Goal: Check status

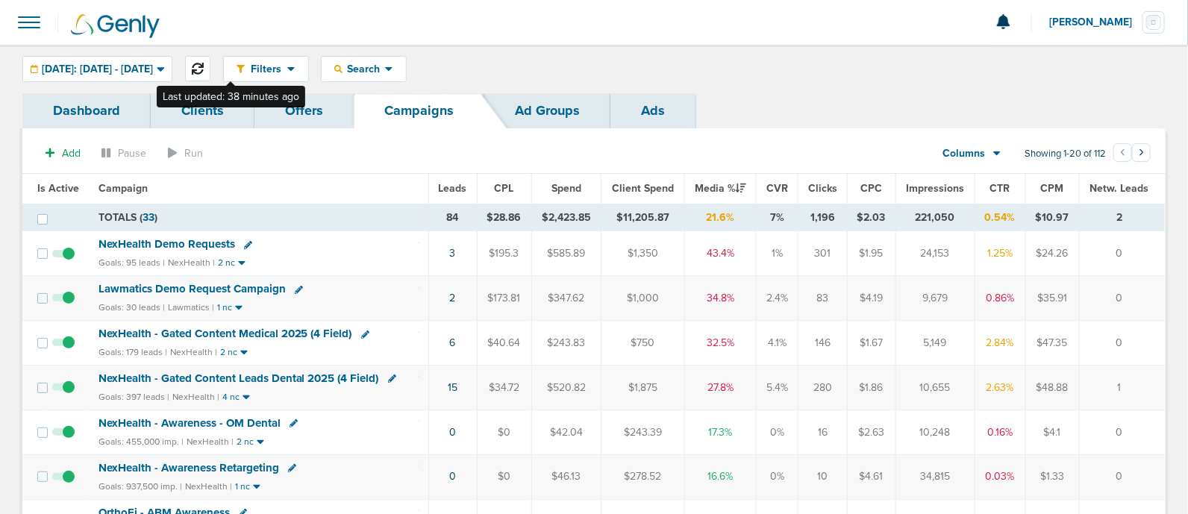
click at [204, 68] on icon at bounding box center [198, 69] width 12 height 12
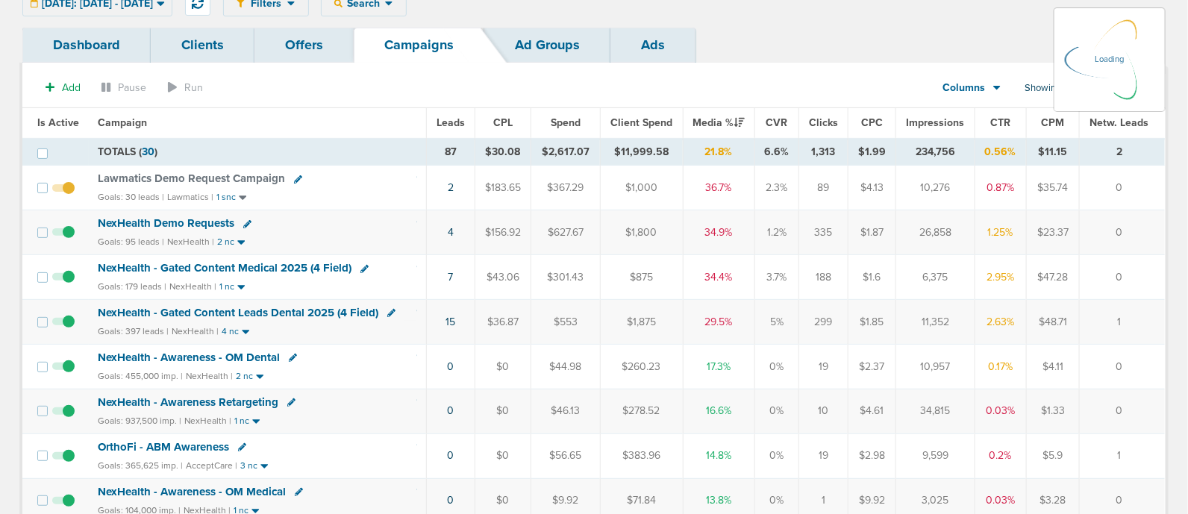
scroll to position [93, 0]
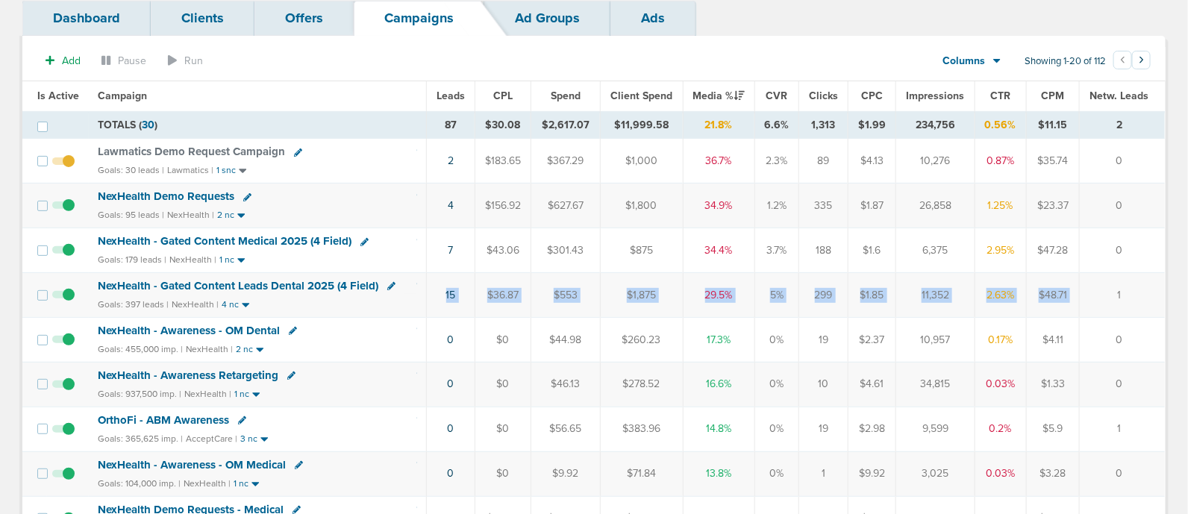
drag, startPoint x: 419, startPoint y: 296, endPoint x: 1086, endPoint y: 281, distance: 667.4
click at [1086, 281] on tr "NexHealth - Gated Content Leads Dental 2025 (4 Field) Goals: 397 leads | NexHea…" at bounding box center [593, 295] width 1143 height 45
click at [1086, 281] on td "1" at bounding box center [1122, 295] width 85 height 45
click at [308, 240] on span "NexHealth - Gated Content Medical 2025 (4 Field)" at bounding box center [225, 240] width 254 height 13
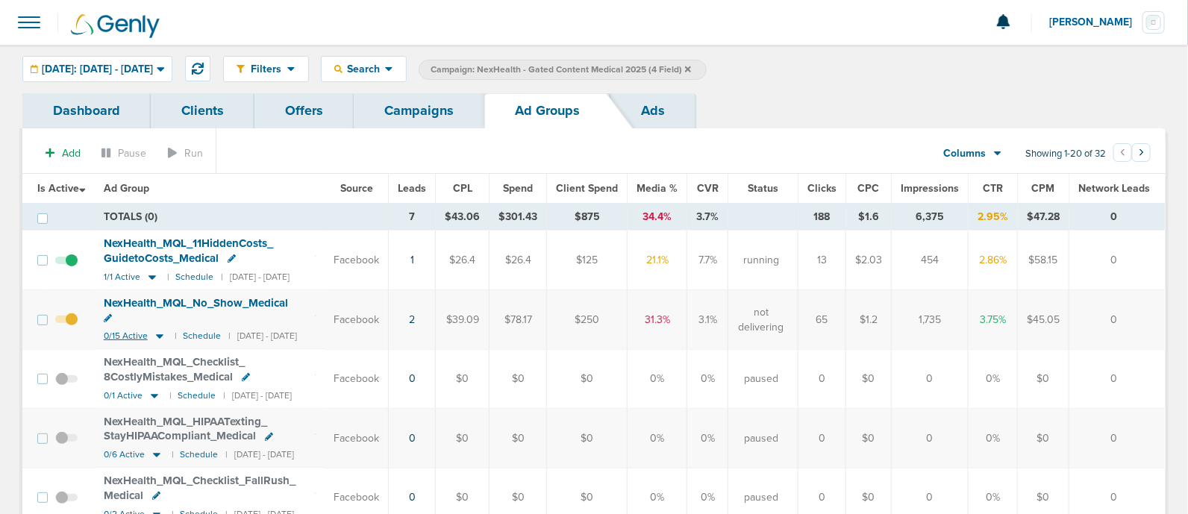
click at [157, 335] on icon at bounding box center [159, 337] width 7 height 4
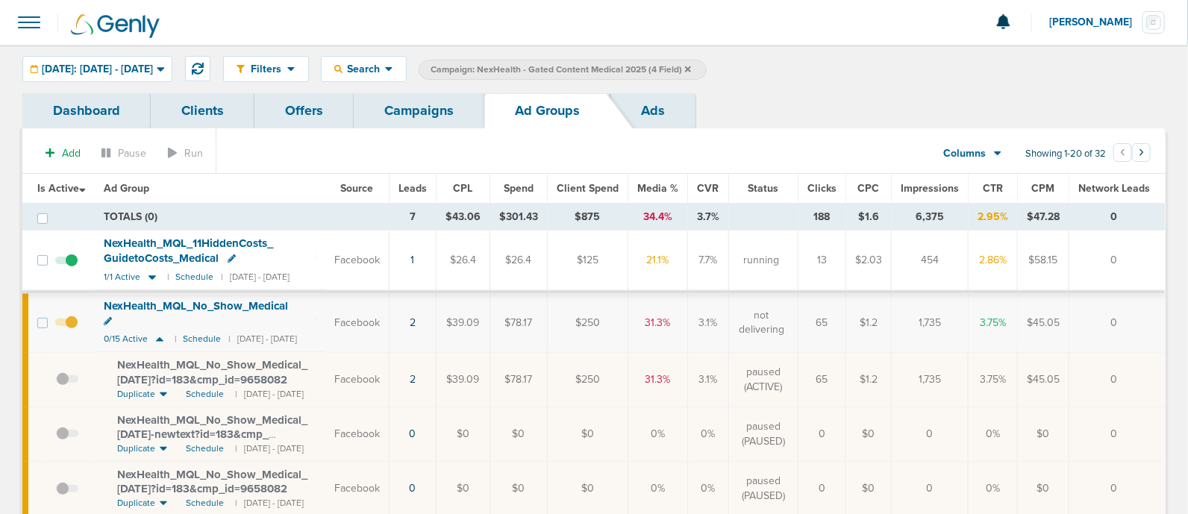
click at [427, 182] on span "Leads" at bounding box center [413, 188] width 28 height 13
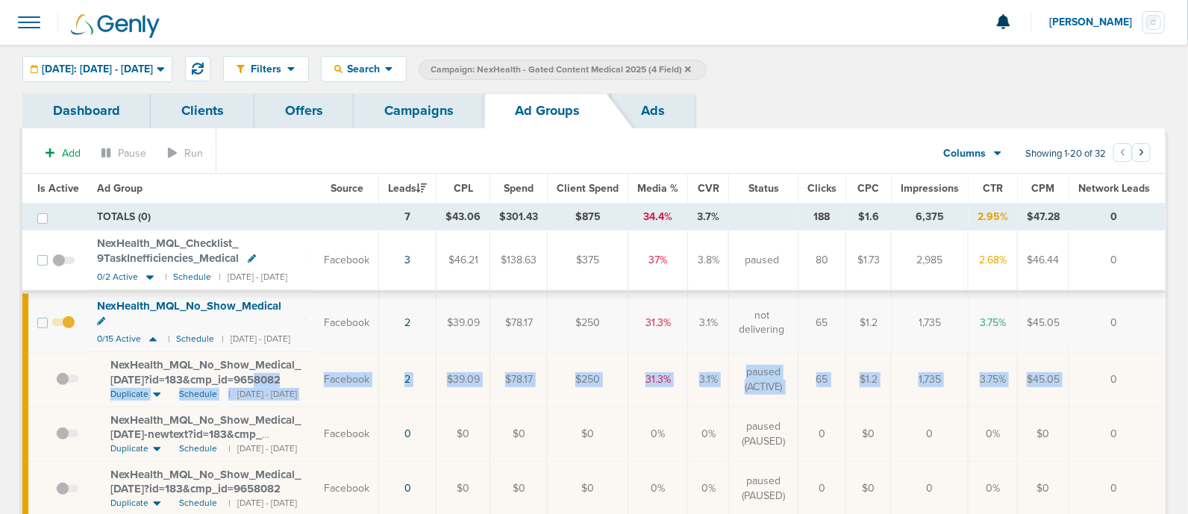
drag, startPoint x: 1115, startPoint y: 361, endPoint x: 272, endPoint y: 350, distance: 842.8
click at [266, 357] on tr "NexHealth_ MQL_ No_ Show_ Medical_ [DATE]?id=183&cmp_ id=9658082 Duplicate Sche…" at bounding box center [593, 379] width 1143 height 54
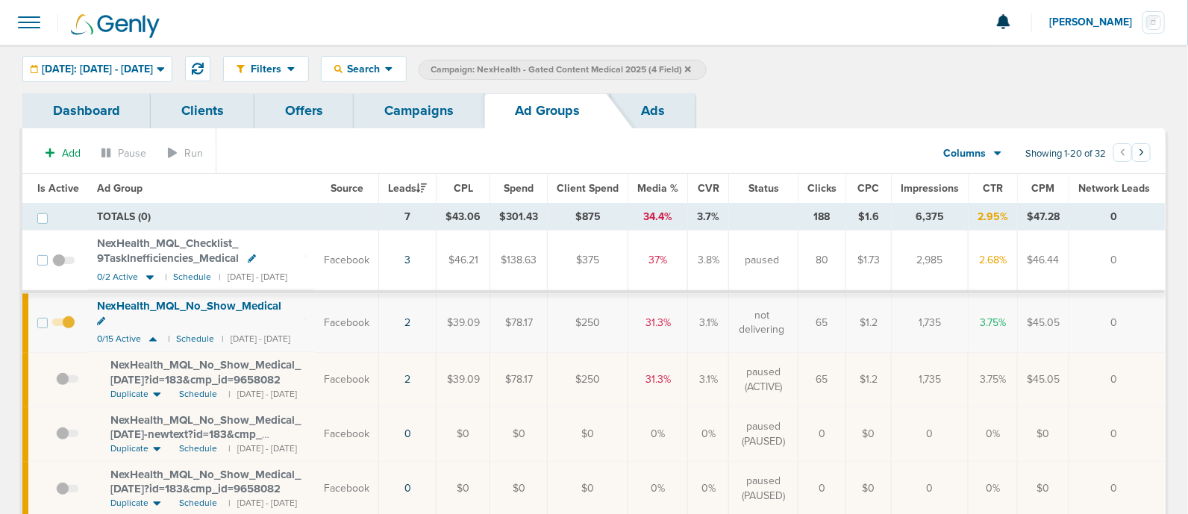
click at [315, 352] on td "NexHealth_ MQL_ No_ Show_ Medical_ [DATE]?id=183&cmp_ id=9658082 Duplicate Sche…" at bounding box center [201, 379] width 227 height 54
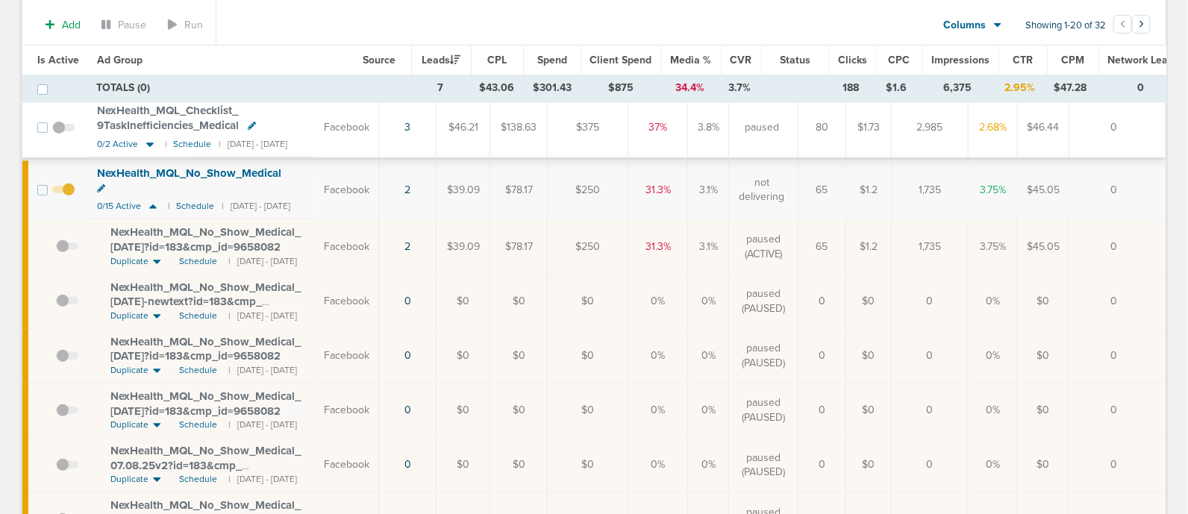
scroll to position [107, 0]
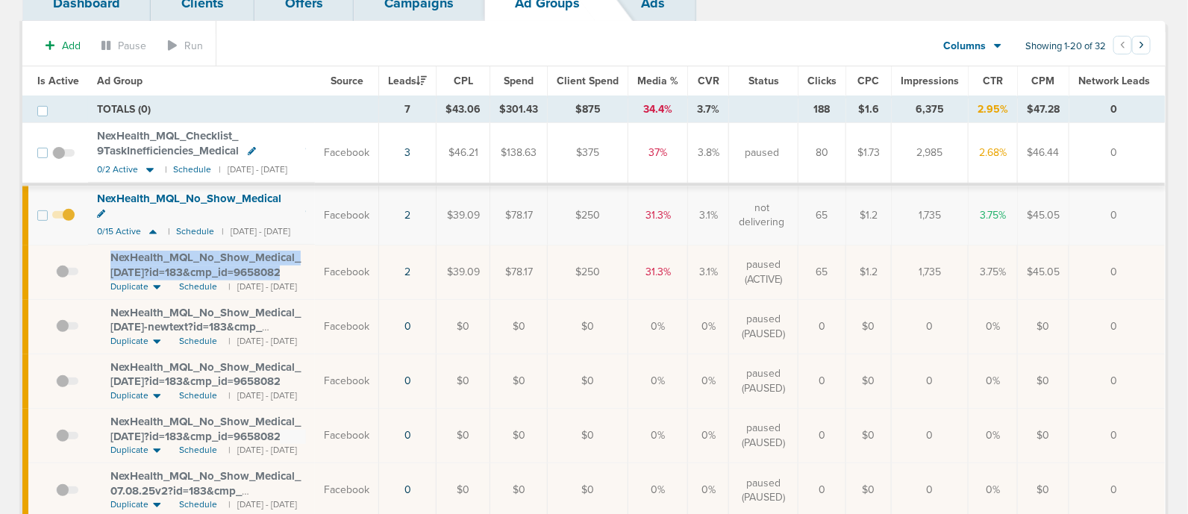
drag, startPoint x: 143, startPoint y: 243, endPoint x: 301, endPoint y: 255, distance: 158.7
click at [301, 255] on div "NexHealth_ MQL_ No_ Show_ Medical_ [DATE]?id=183&cmp_ id=9658082" at bounding box center [208, 265] width 196 height 29
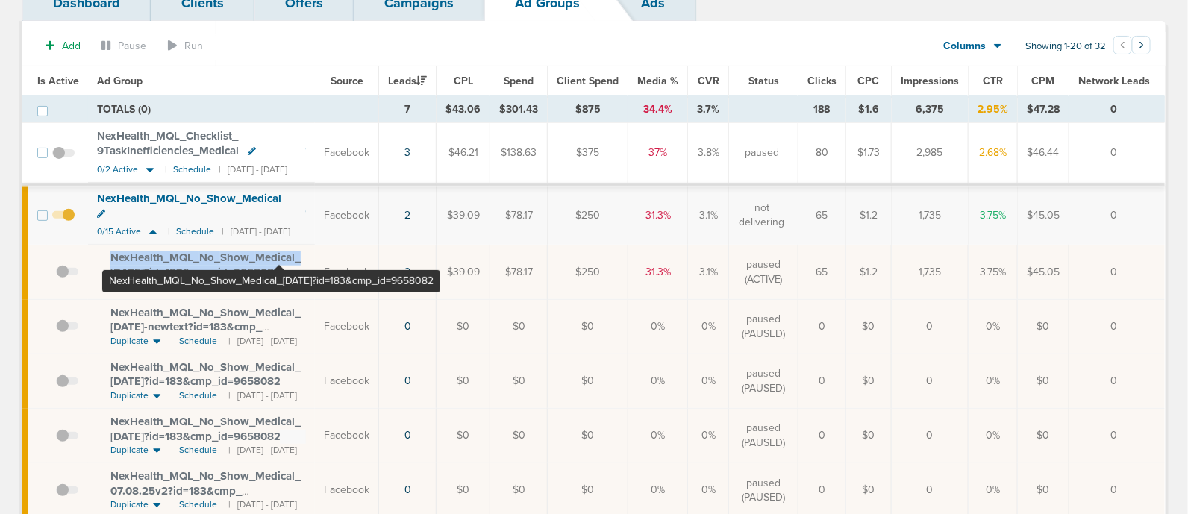
copy span "NexHealth_ MQL_ No_ Show_ Medical_ [DATE]?id=183&cmp_ id=9658082"
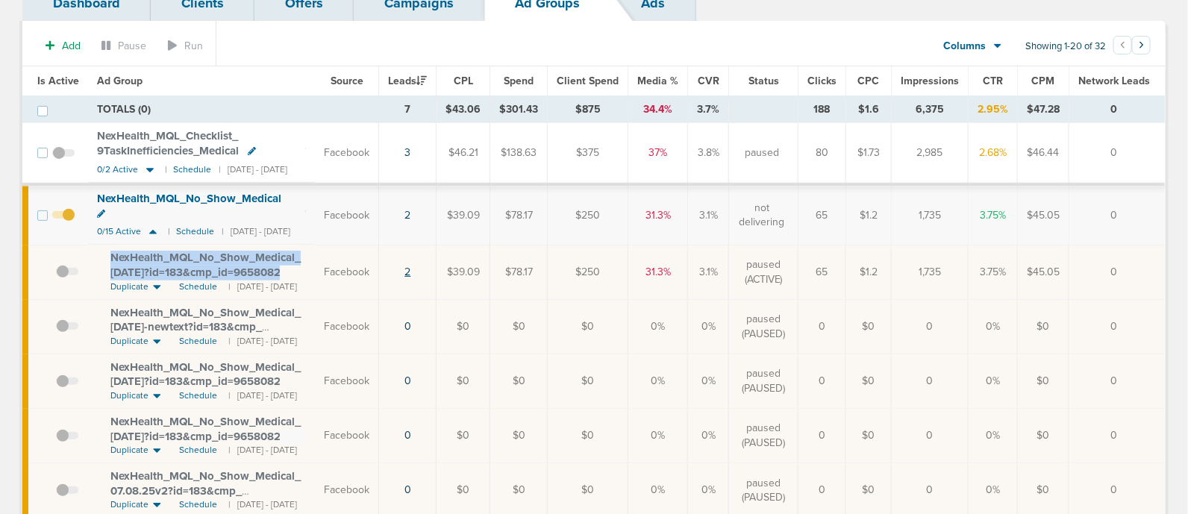
click at [411, 266] on link "2" at bounding box center [408, 272] width 6 height 13
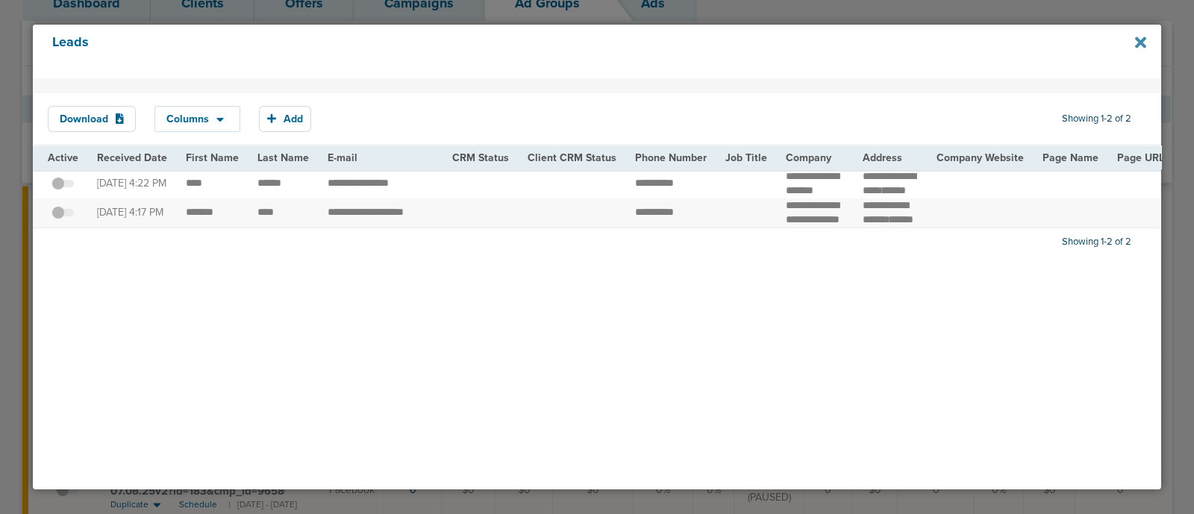
click at [1140, 47] on icon at bounding box center [1140, 42] width 11 height 16
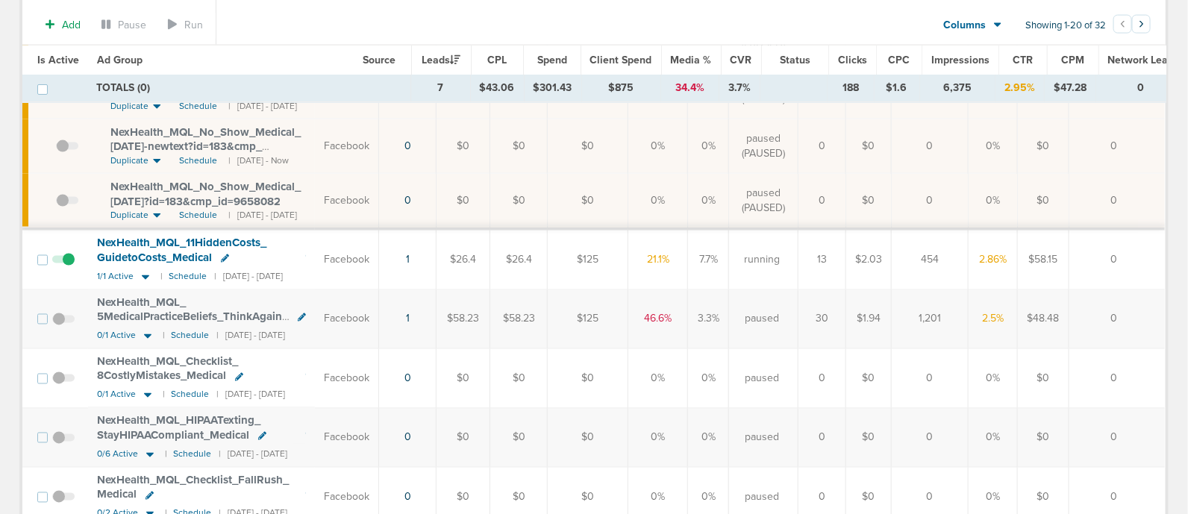
scroll to position [1041, 0]
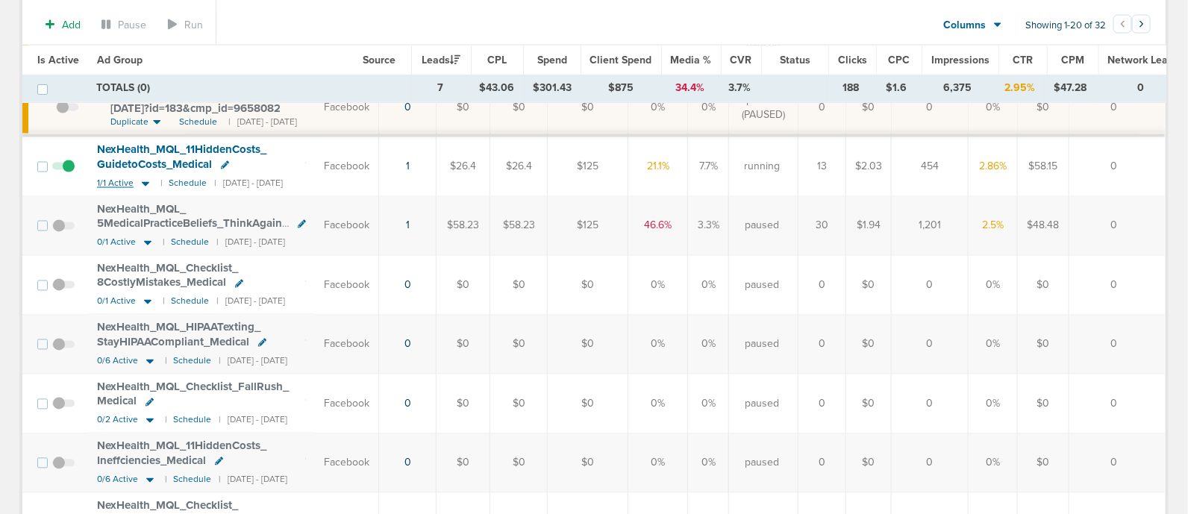
click at [141, 178] on icon at bounding box center [145, 184] width 15 height 13
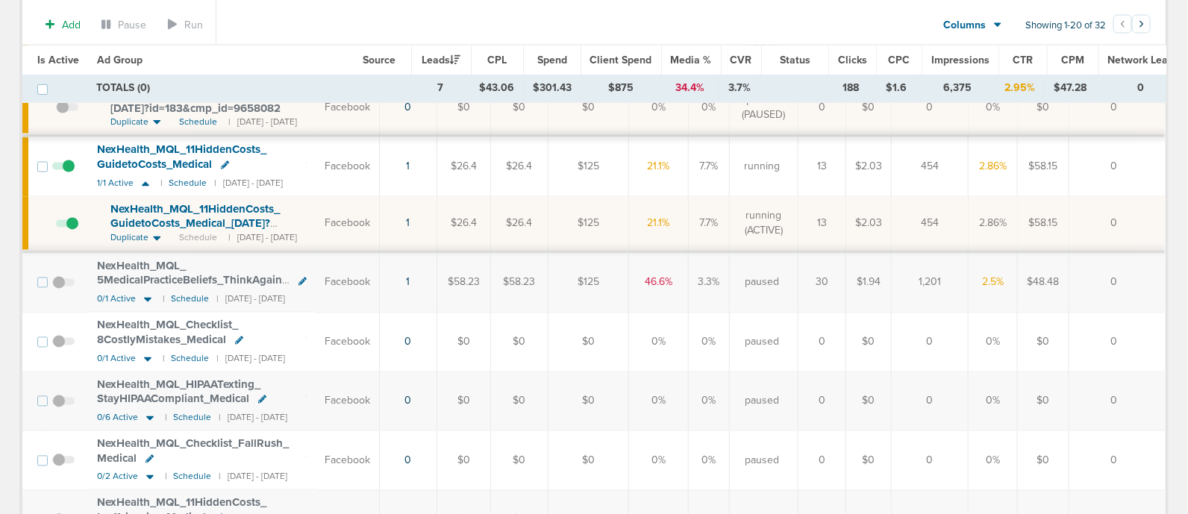
click at [437, 205] on td "1" at bounding box center [407, 224] width 57 height 55
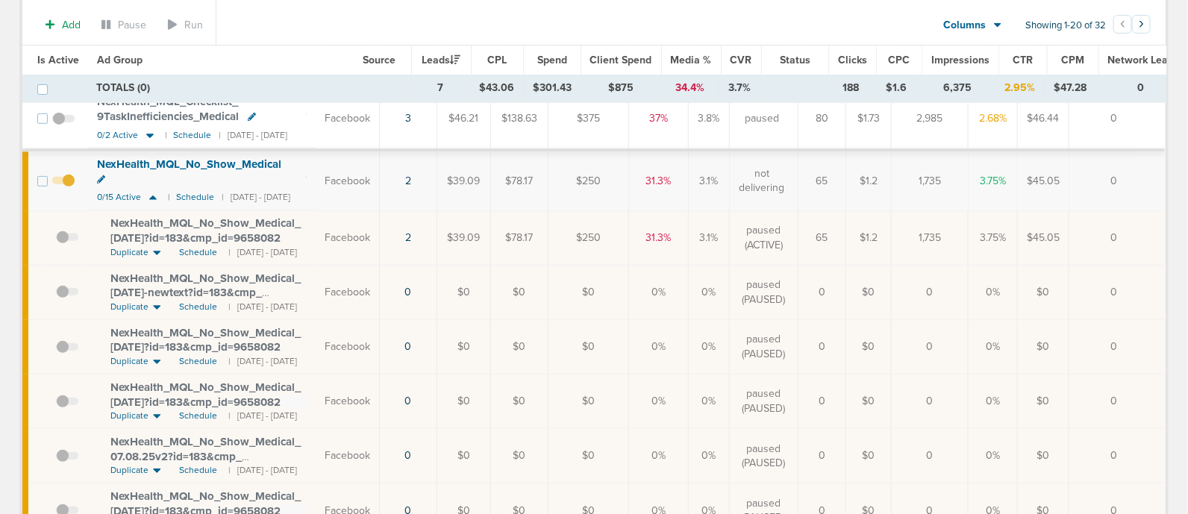
scroll to position [0, 0]
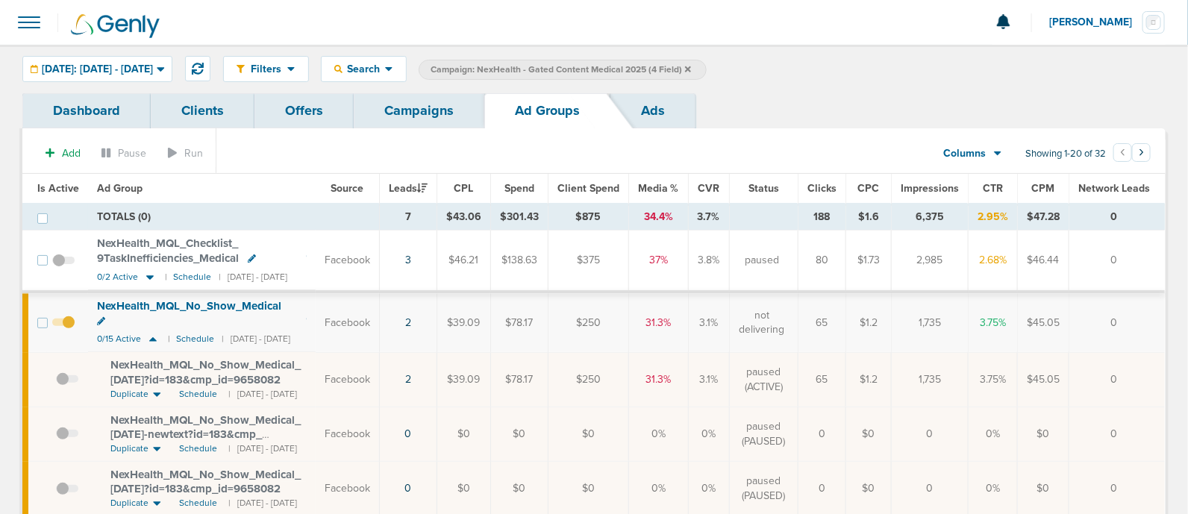
drag, startPoint x: 728, startPoint y: 308, endPoint x: 1111, endPoint y: 361, distance: 386.7
click at [1111, 361] on td "0" at bounding box center [1118, 379] width 96 height 54
drag, startPoint x: 533, startPoint y: 311, endPoint x: 578, endPoint y: 364, distance: 69.9
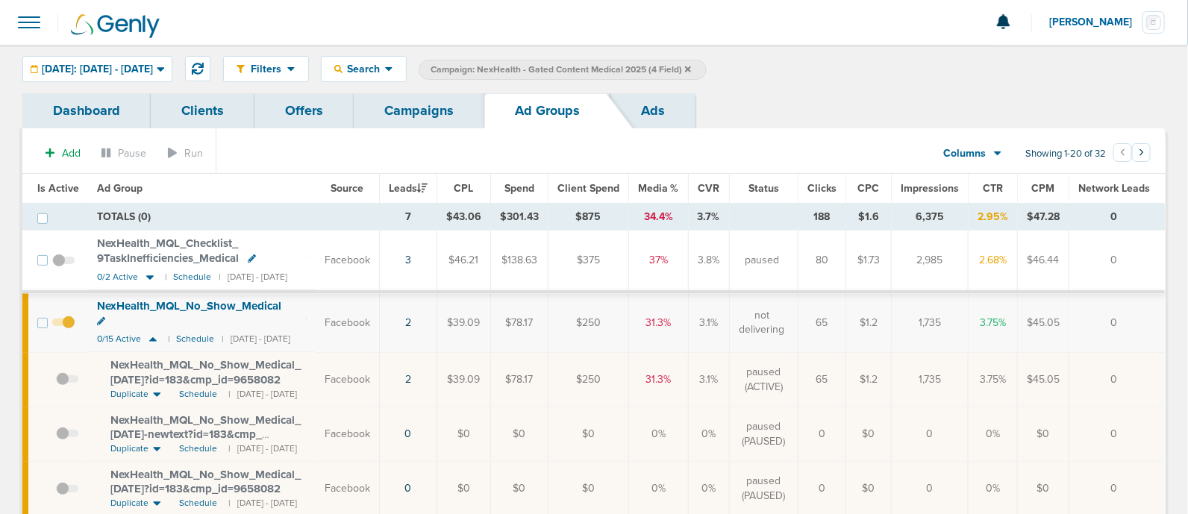
click at [548, 364] on td "$78.17" at bounding box center [518, 379] width 57 height 54
drag, startPoint x: 972, startPoint y: 367, endPoint x: 929, endPoint y: 371, distance: 42.7
click at [937, 371] on td "1,735" at bounding box center [930, 379] width 77 height 54
click at [892, 370] on td "$1.2" at bounding box center [869, 379] width 46 height 54
drag, startPoint x: 773, startPoint y: 360, endPoint x: 817, endPoint y: 356, distance: 44.9
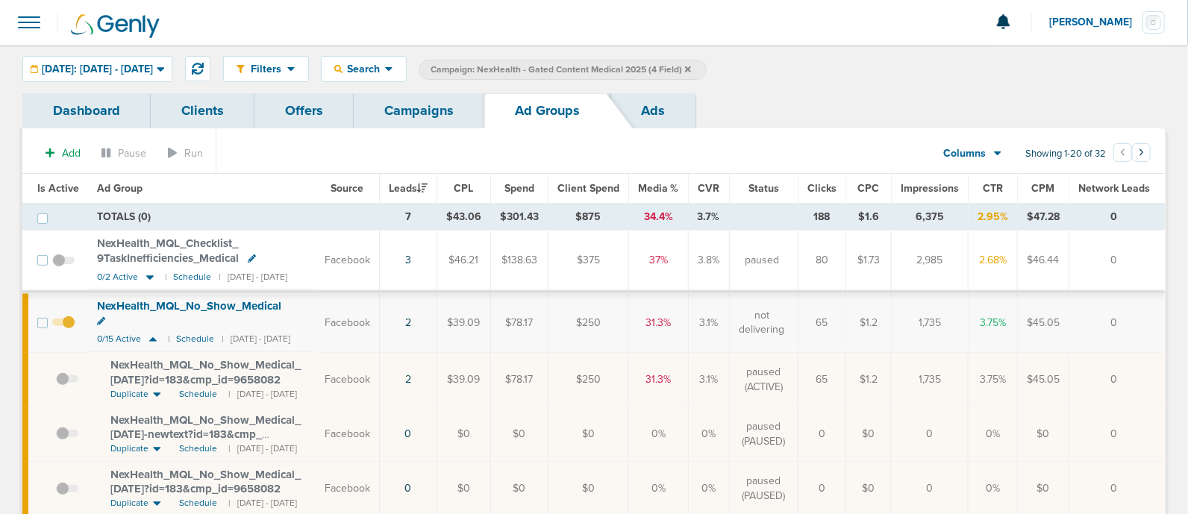
click at [798, 356] on td "paused (ACTIVE)" at bounding box center [763, 379] width 69 height 54
